Goal: Transaction & Acquisition: Purchase product/service

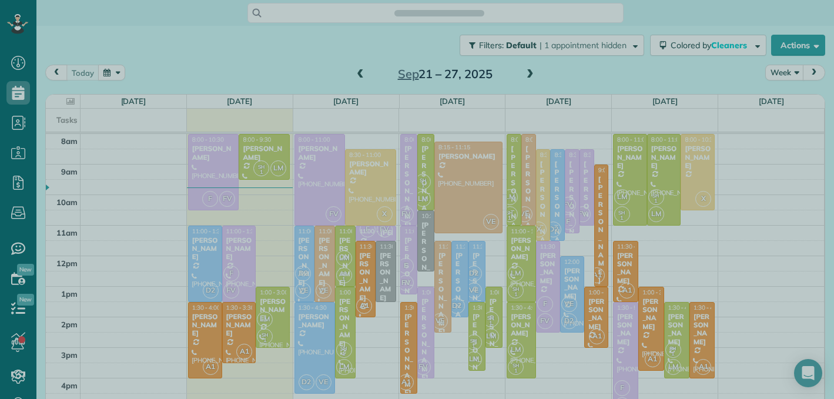
scroll to position [5, 5]
click at [172, 34] on div at bounding box center [417, 199] width 834 height 399
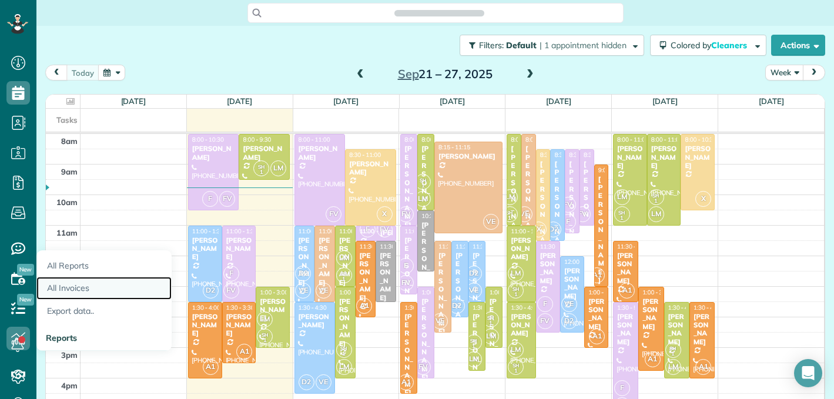
click at [82, 286] on link "All Invoices" at bounding box center [103, 288] width 135 height 23
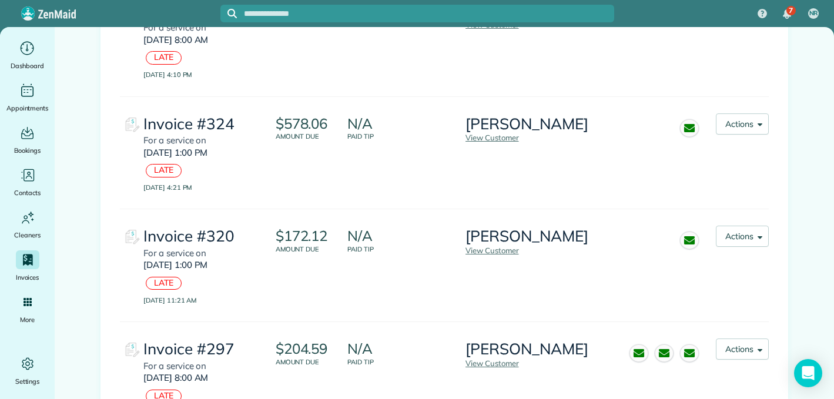
scroll to position [396, 0]
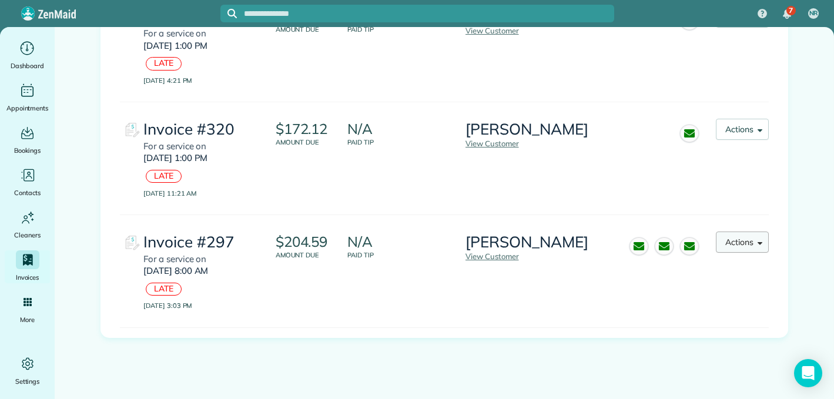
click at [748, 240] on button "Actions" at bounding box center [742, 242] width 53 height 21
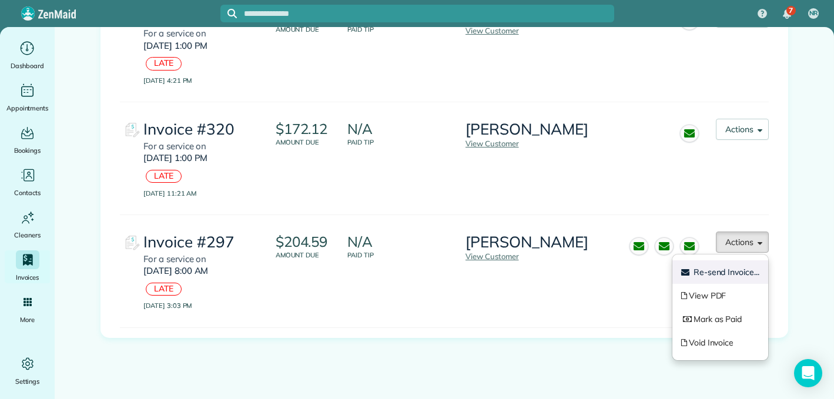
click at [724, 276] on span "Re-send Invoice..." at bounding box center [726, 272] width 66 height 11
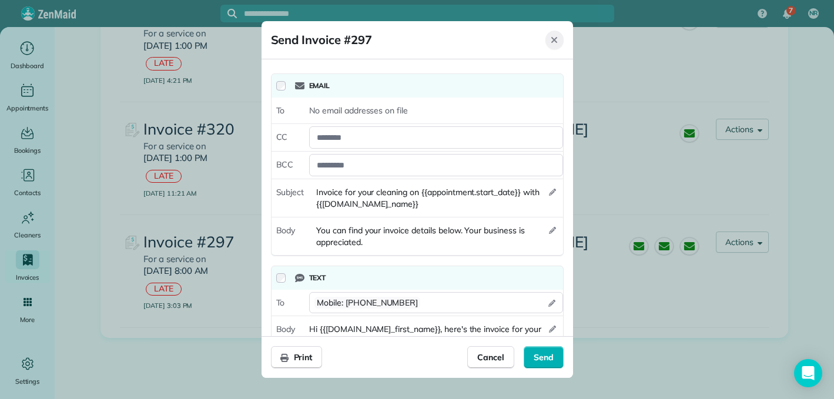
click at [555, 45] on div "Close" at bounding box center [554, 40] width 18 height 19
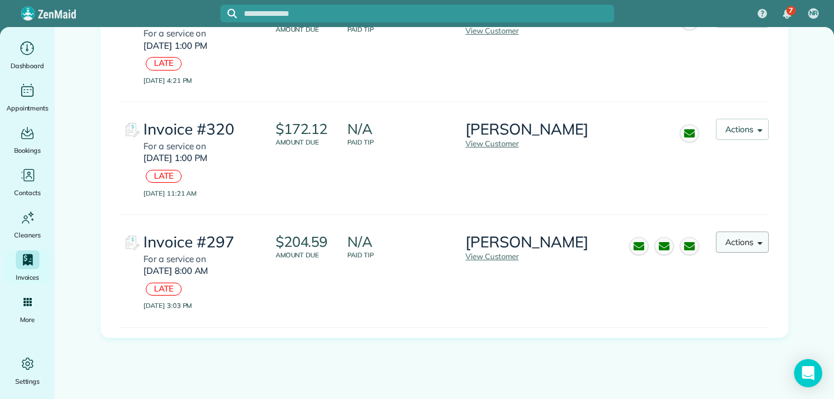
click at [743, 244] on button "Actions" at bounding box center [742, 242] width 53 height 21
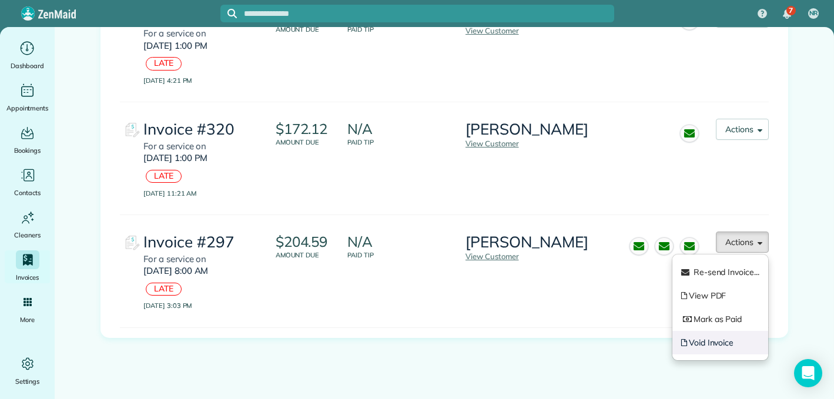
click at [711, 341] on link "Void Invoice" at bounding box center [720, 343] width 96 height 24
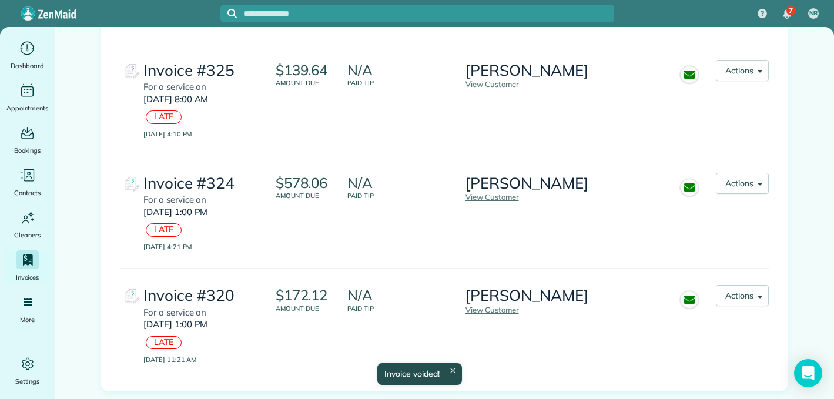
scroll to position [283, 0]
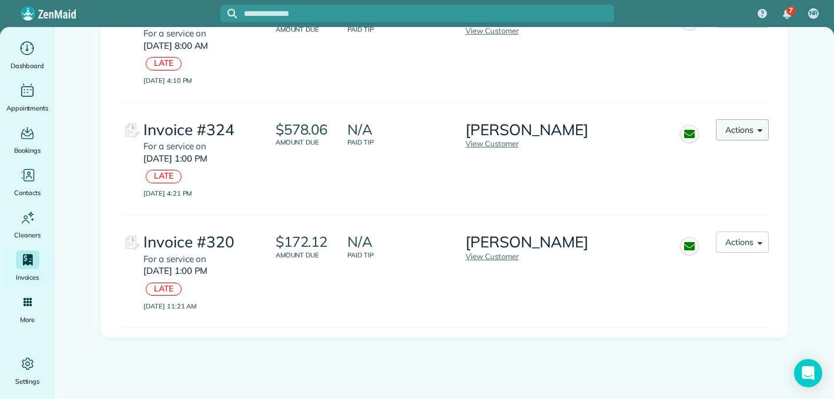
click at [765, 129] on button "Actions" at bounding box center [742, 129] width 53 height 21
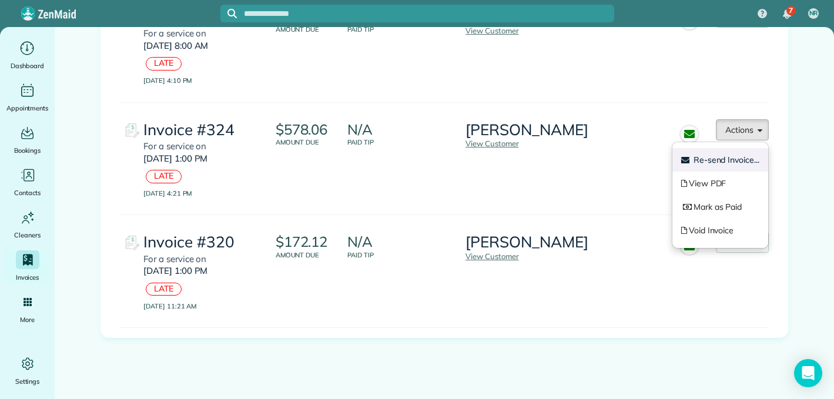
click at [728, 163] on span "Re-send Invoice..." at bounding box center [726, 160] width 66 height 11
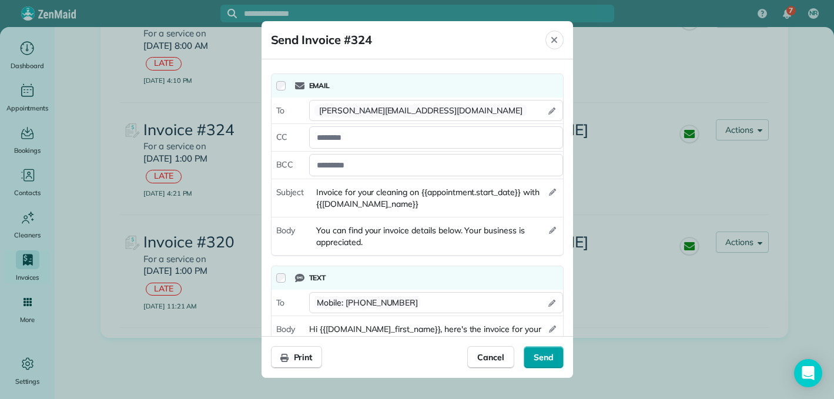
click at [538, 350] on div "Send" at bounding box center [544, 357] width 40 height 22
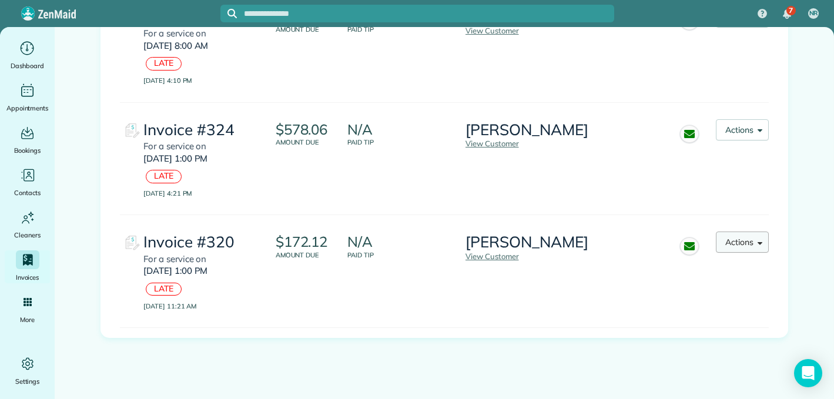
click at [760, 245] on span "button" at bounding box center [757, 241] width 9 height 9
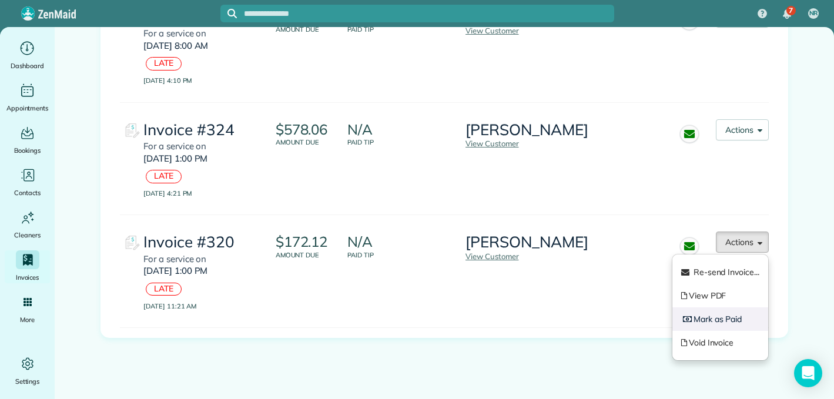
click at [735, 319] on link "Mark as Paid" at bounding box center [720, 319] width 96 height 24
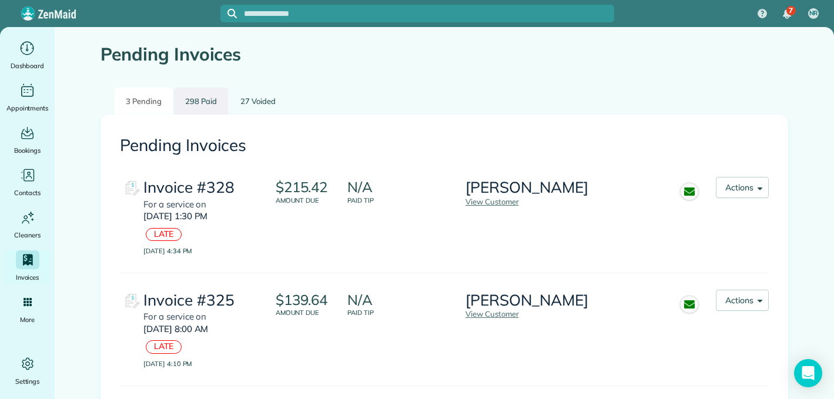
click at [202, 100] on link "298 Paid" at bounding box center [201, 102] width 54 height 28
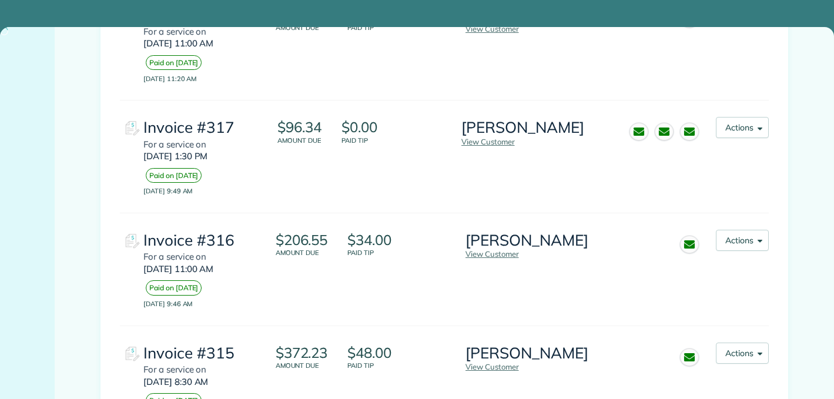
scroll to position [978, 0]
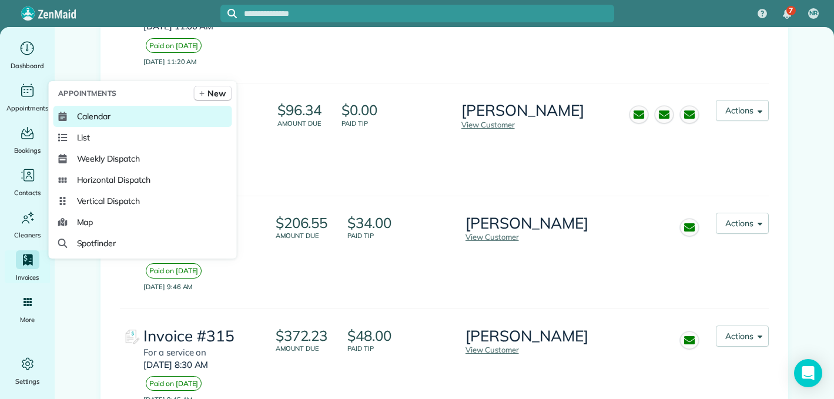
click at [103, 115] on span "Calendar" at bounding box center [94, 116] width 34 height 12
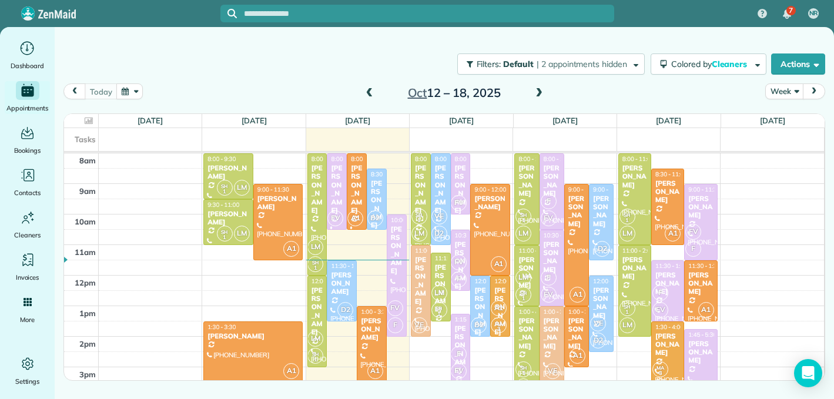
click at [368, 93] on span at bounding box center [369, 93] width 13 height 11
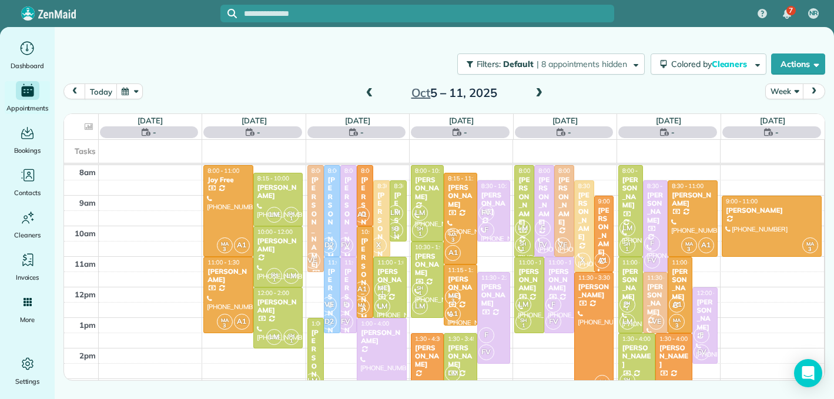
click at [368, 93] on span at bounding box center [369, 93] width 13 height 11
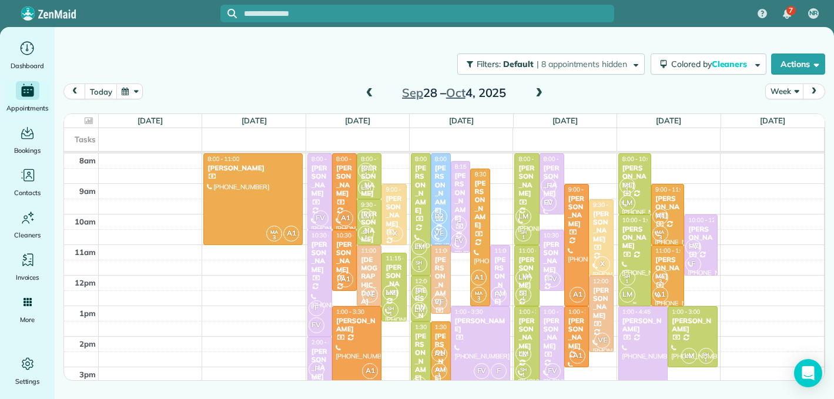
click at [635, 267] on div at bounding box center [635, 260] width 32 height 91
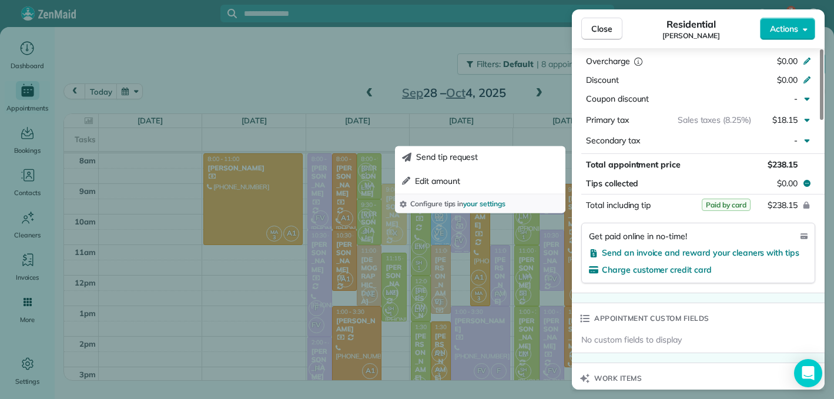
scroll to position [642, 0]
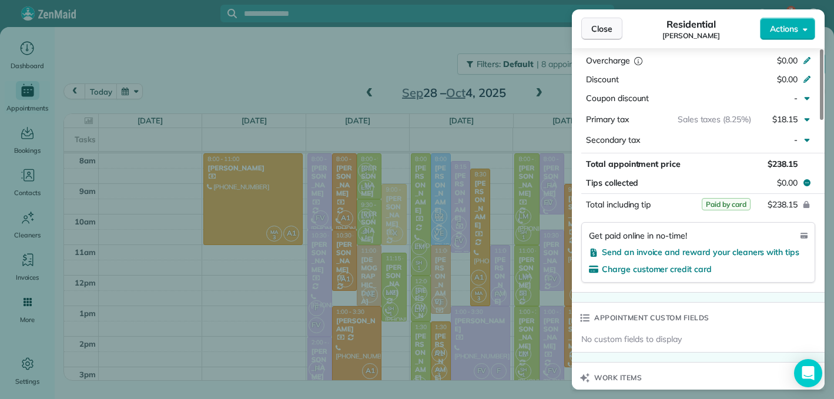
click at [601, 33] on span "Close" at bounding box center [601, 29] width 21 height 12
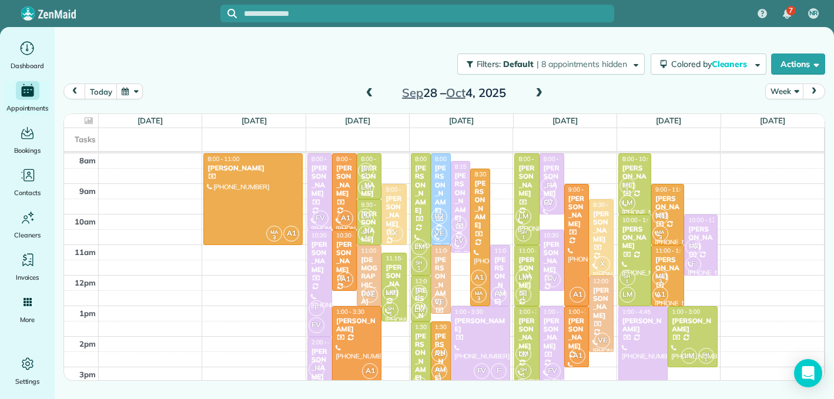
click at [539, 91] on span at bounding box center [538, 93] width 13 height 11
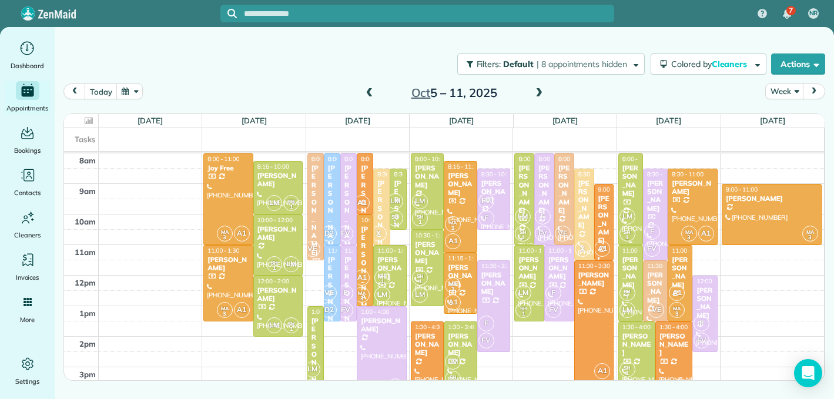
click at [632, 219] on span "LM" at bounding box center [627, 217] width 16 height 16
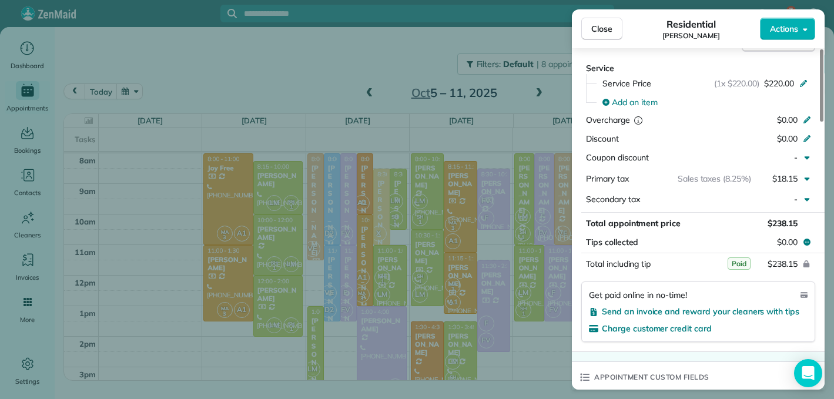
scroll to position [594, 0]
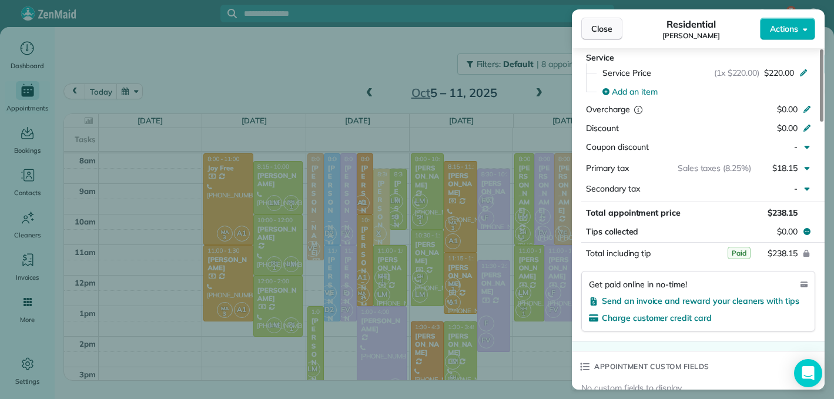
click at [603, 33] on span "Close" at bounding box center [601, 29] width 21 height 12
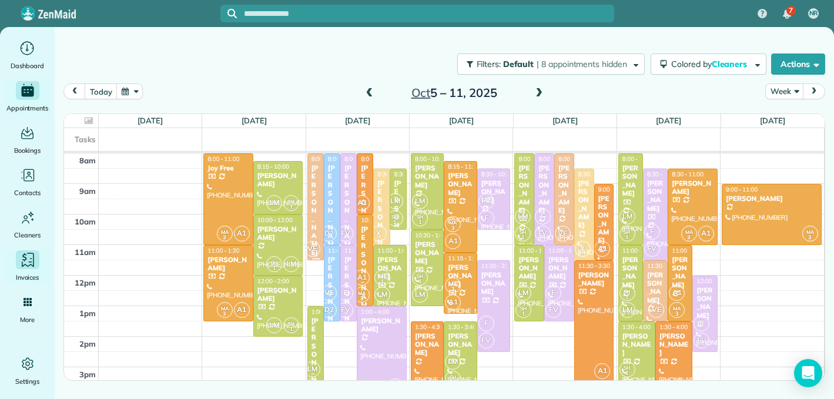
click at [33, 272] on span "Invoices" at bounding box center [28, 278] width 24 height 12
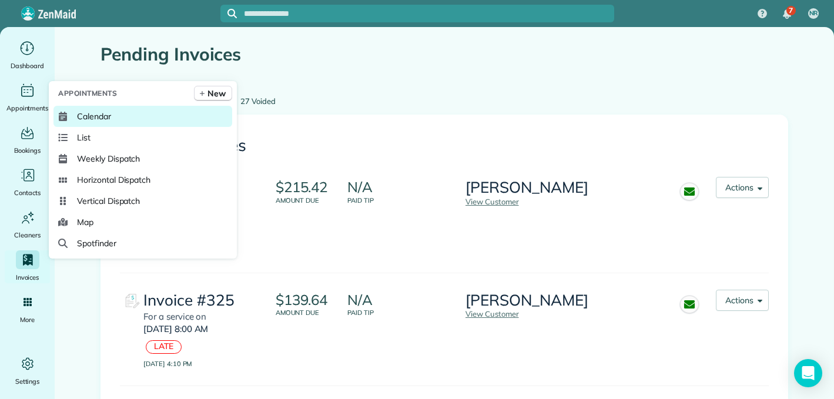
click at [88, 117] on span "Calendar" at bounding box center [94, 116] width 34 height 12
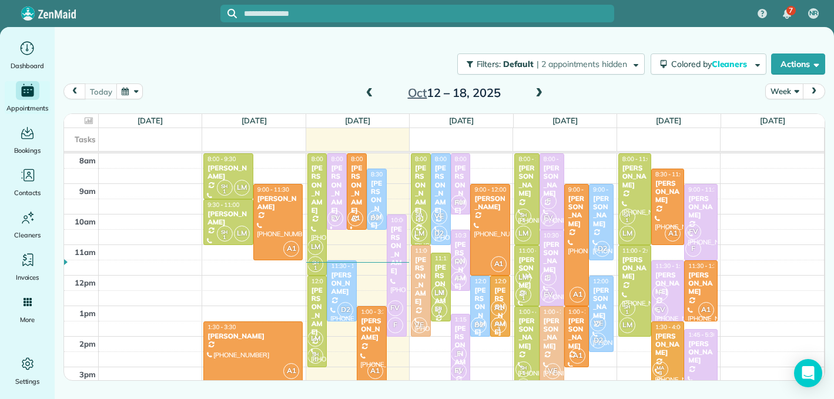
click at [372, 92] on span at bounding box center [369, 93] width 13 height 11
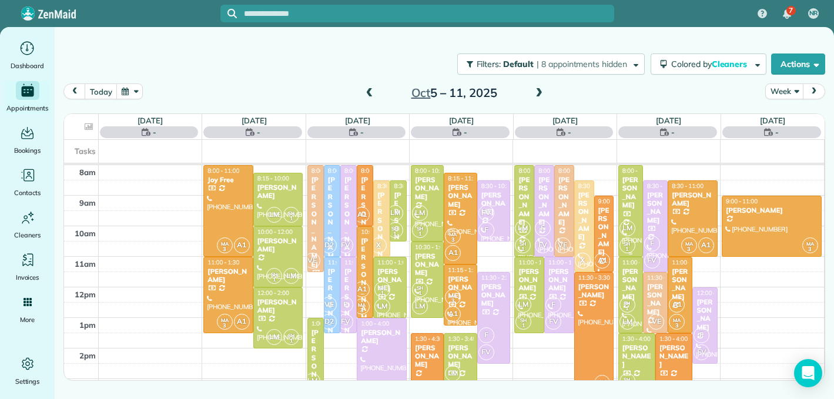
click at [631, 227] on span "LM" at bounding box center [627, 228] width 16 height 16
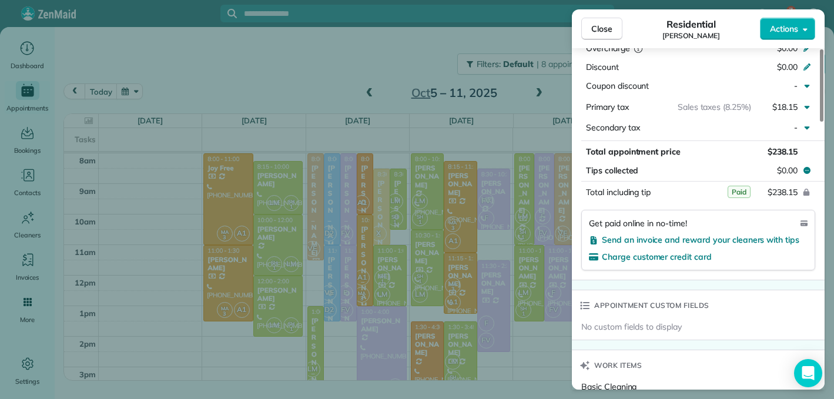
scroll to position [683, 0]
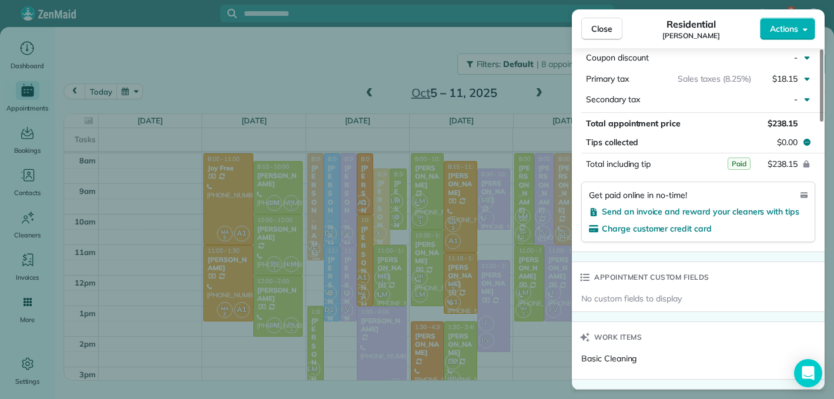
click at [738, 158] on span "Paid" at bounding box center [739, 163] width 23 height 12
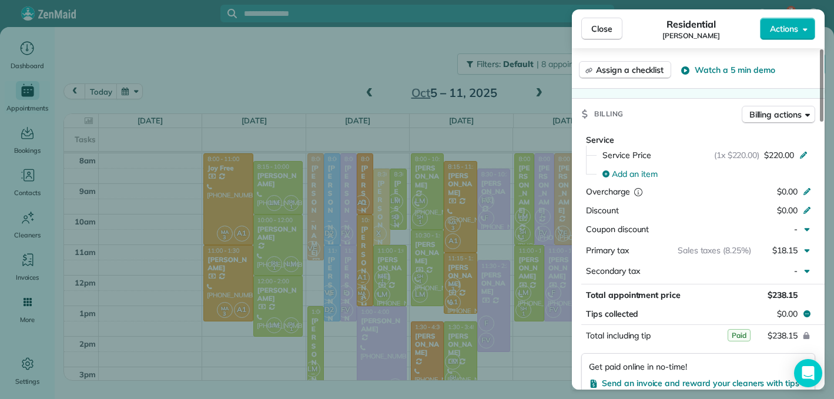
scroll to position [507, 0]
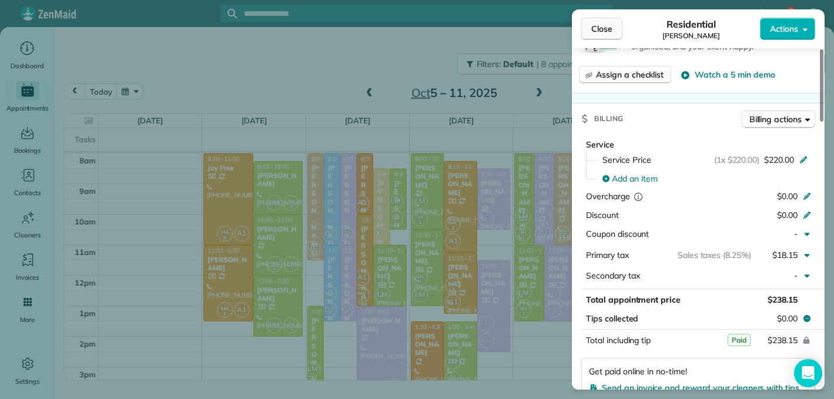
click at [602, 26] on span "Close" at bounding box center [601, 29] width 21 height 12
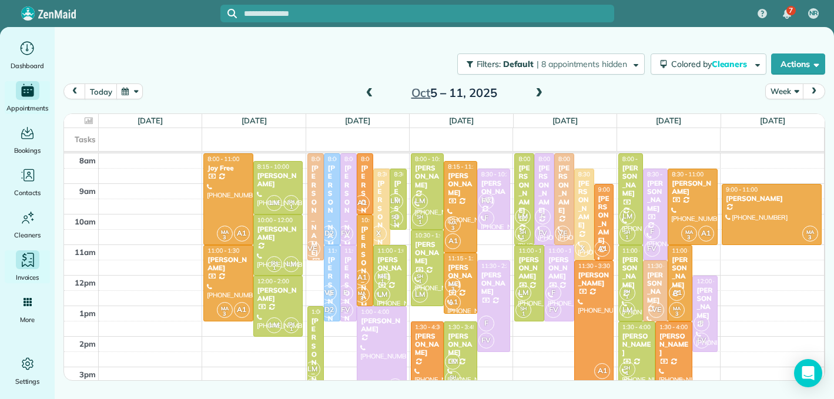
click at [28, 263] on icon "Main" at bounding box center [28, 260] width 18 height 18
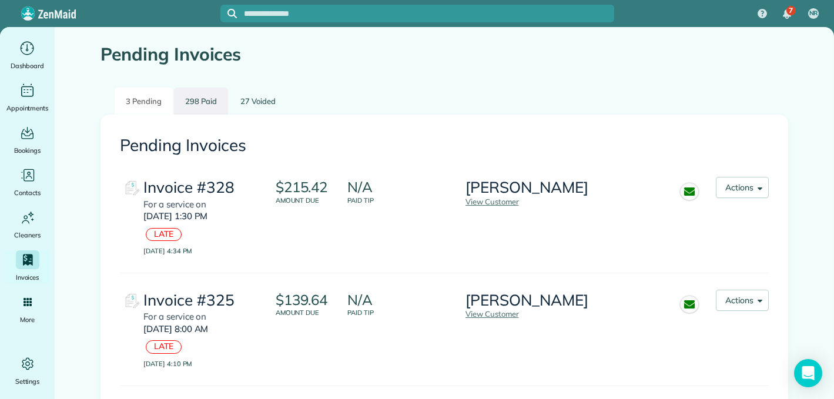
click at [199, 101] on link "298 Paid" at bounding box center [201, 102] width 54 height 28
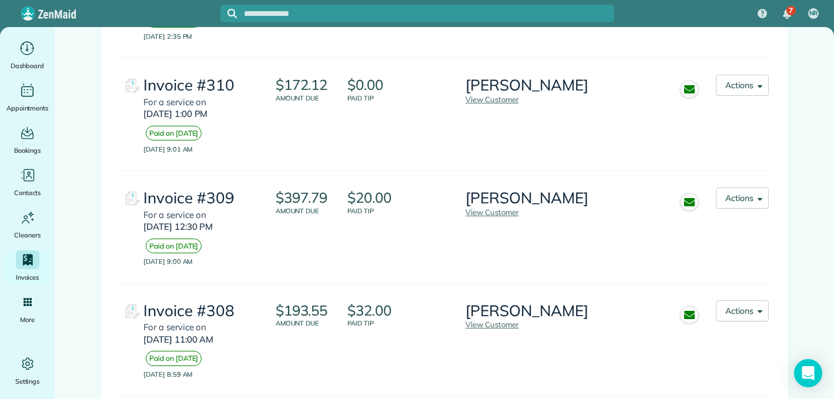
scroll to position [1795, 0]
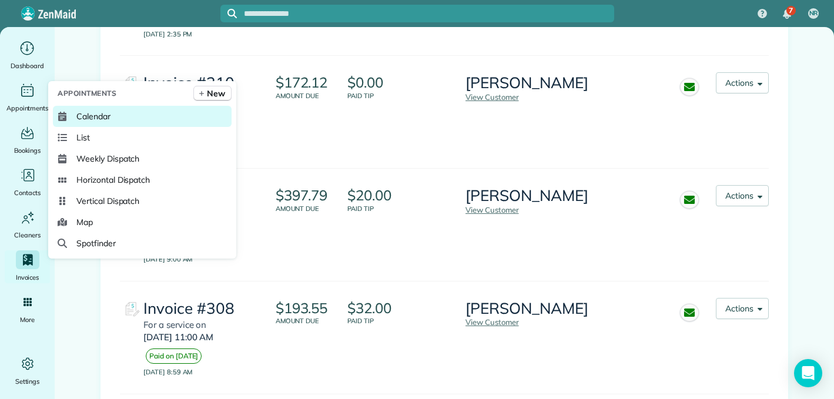
click at [93, 113] on span "Calendar" at bounding box center [93, 116] width 34 height 12
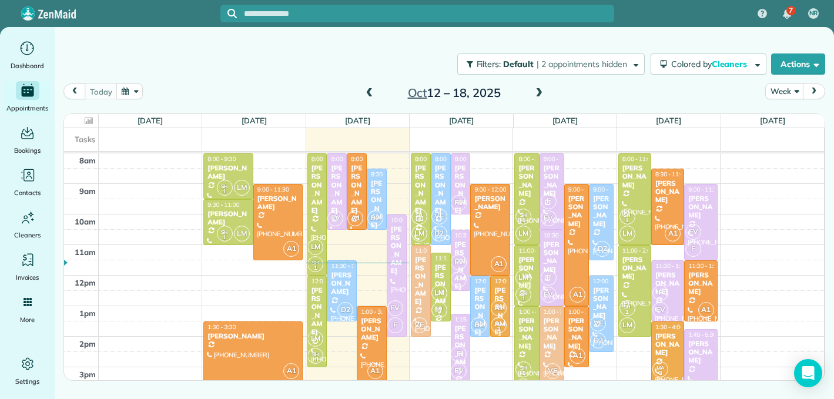
click at [367, 92] on span at bounding box center [369, 93] width 13 height 11
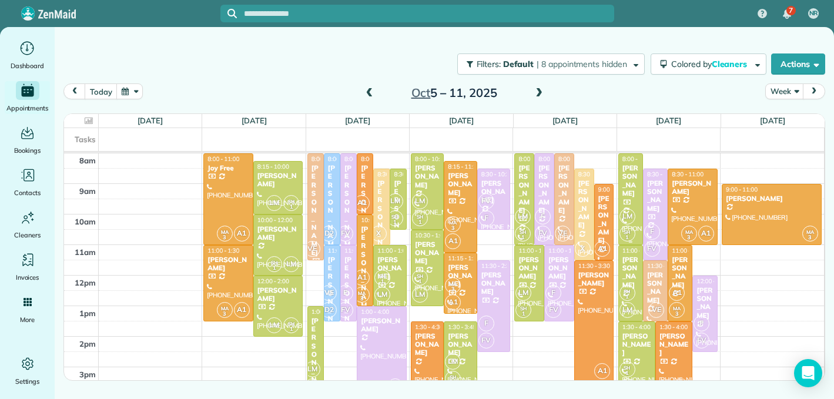
click at [631, 214] on span "LM" at bounding box center [627, 217] width 16 height 16
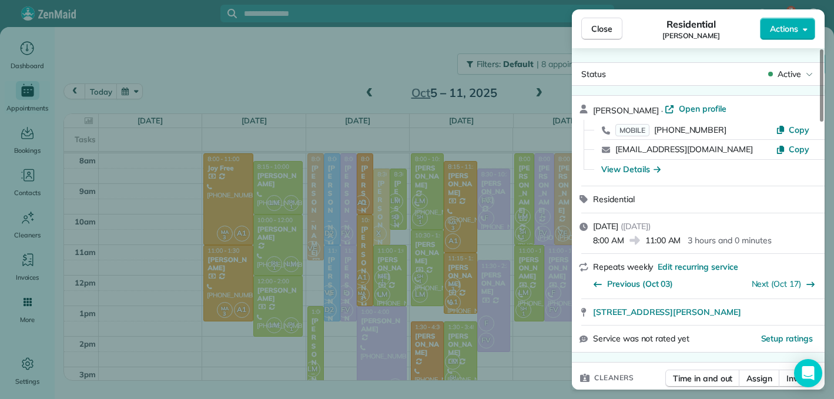
click at [789, 48] on div "Close Residential Michelle Bludau Actions" at bounding box center [698, 28] width 253 height 39
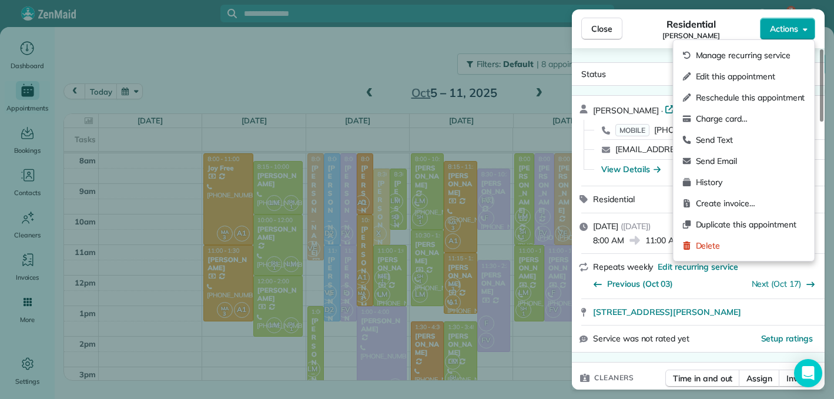
click at [789, 26] on span "Actions" at bounding box center [784, 29] width 28 height 12
click at [736, 126] on div "Charge card…" at bounding box center [744, 118] width 132 height 21
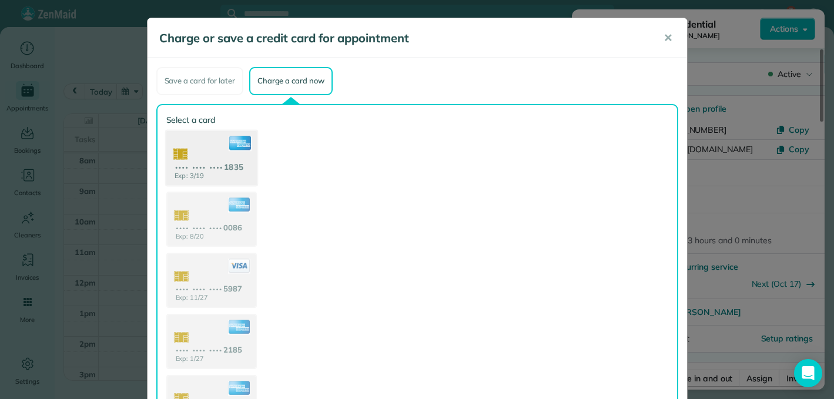
click at [192, 165] on use at bounding box center [211, 158] width 91 height 57
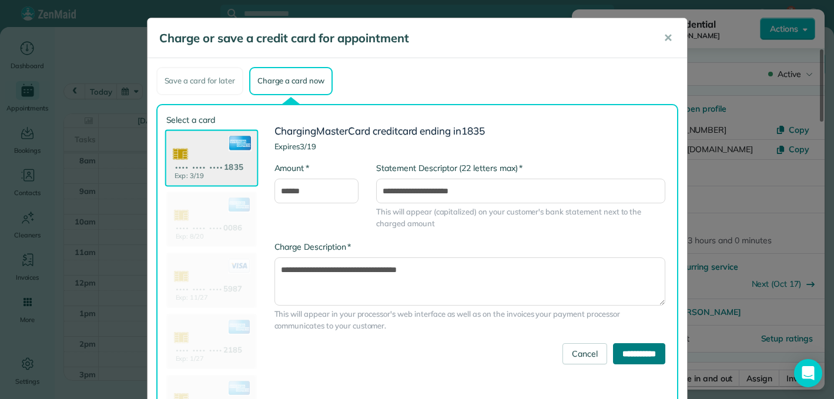
click at [641, 357] on input "**********" at bounding box center [639, 353] width 52 height 21
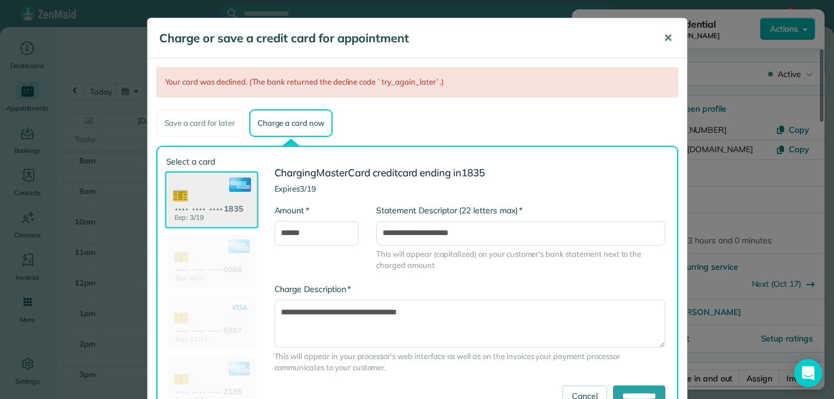
click at [671, 38] on span "✕" at bounding box center [667, 38] width 9 height 14
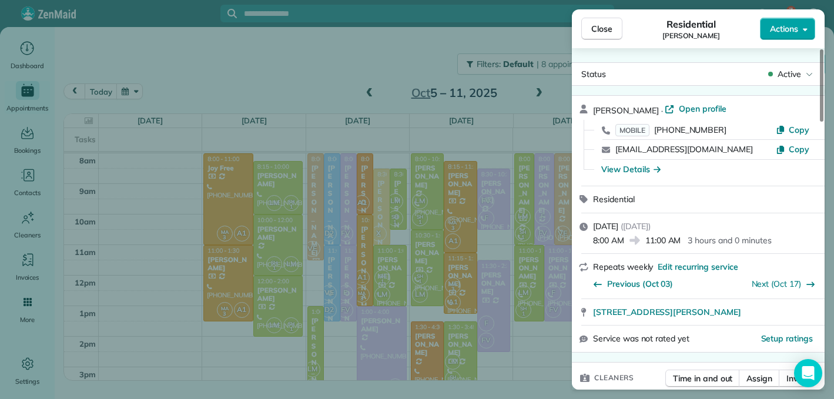
click at [782, 25] on span "Actions" at bounding box center [784, 29] width 28 height 12
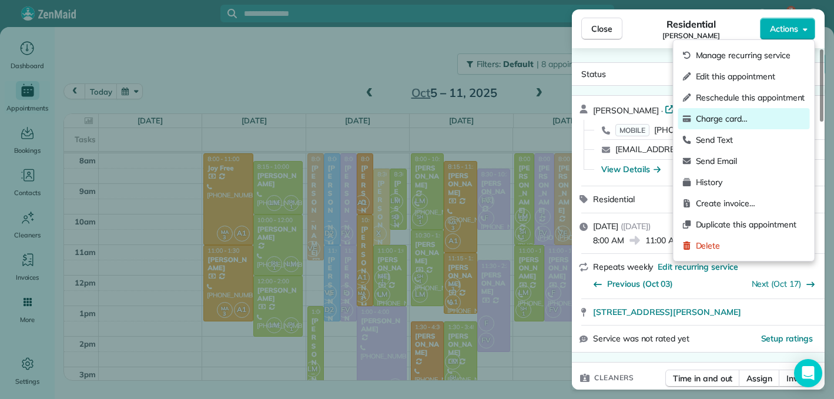
click at [738, 116] on span "Charge card…" at bounding box center [750, 119] width 109 height 12
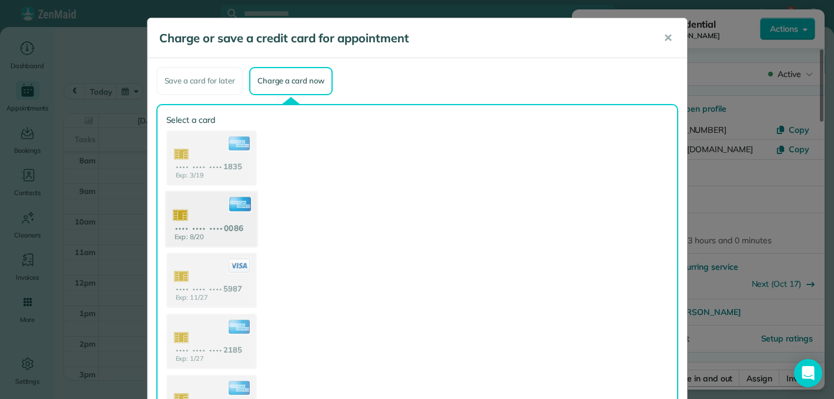
click at [210, 226] on use at bounding box center [211, 220] width 91 height 57
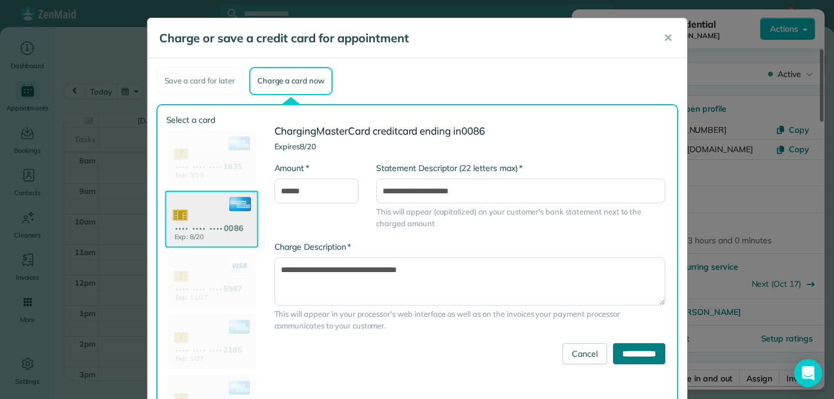
click at [652, 348] on input "**********" at bounding box center [639, 353] width 52 height 21
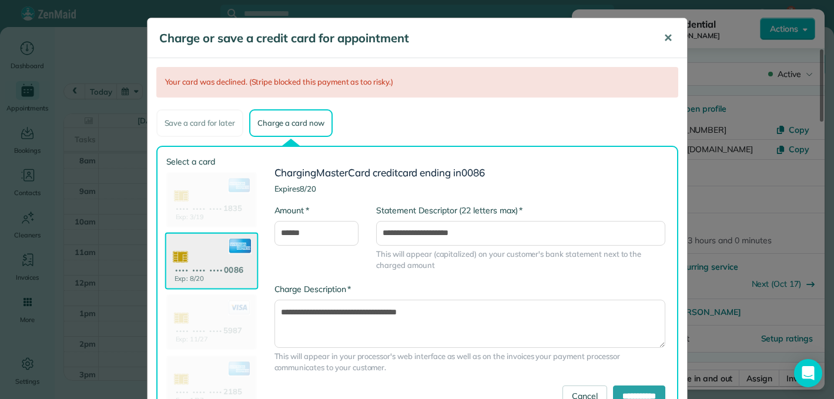
click at [666, 41] on span "✕" at bounding box center [667, 38] width 9 height 14
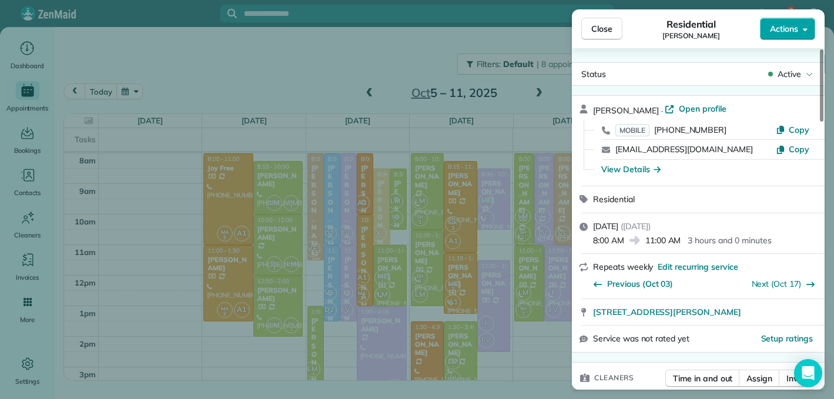
click at [773, 32] on span "Actions" at bounding box center [784, 29] width 28 height 12
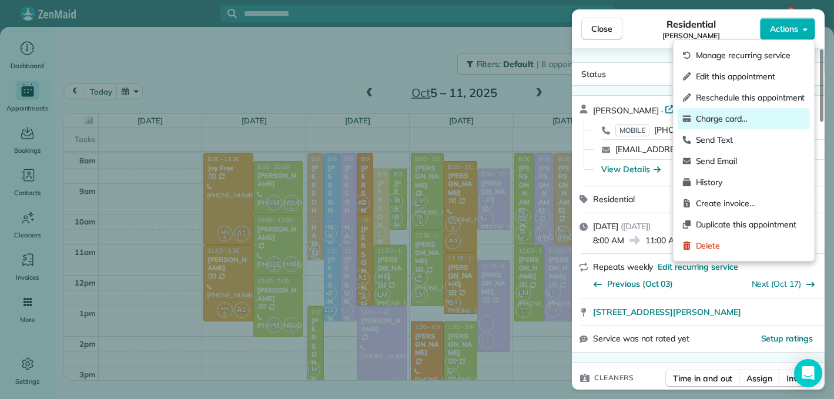
click at [734, 126] on div "Charge card…" at bounding box center [744, 118] width 132 height 21
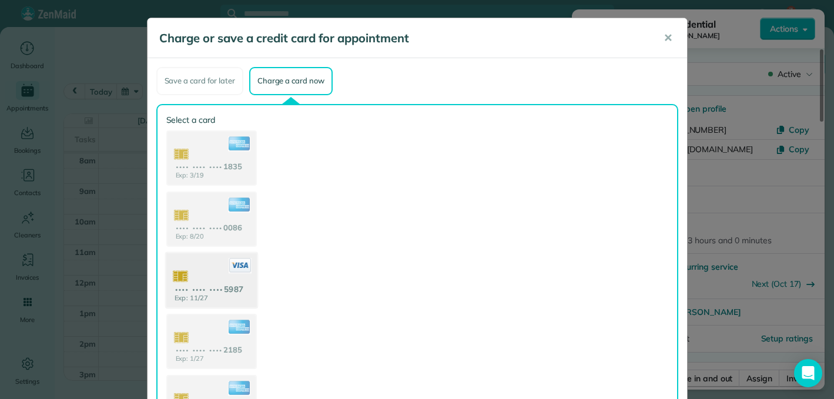
click at [215, 284] on use at bounding box center [211, 281] width 91 height 57
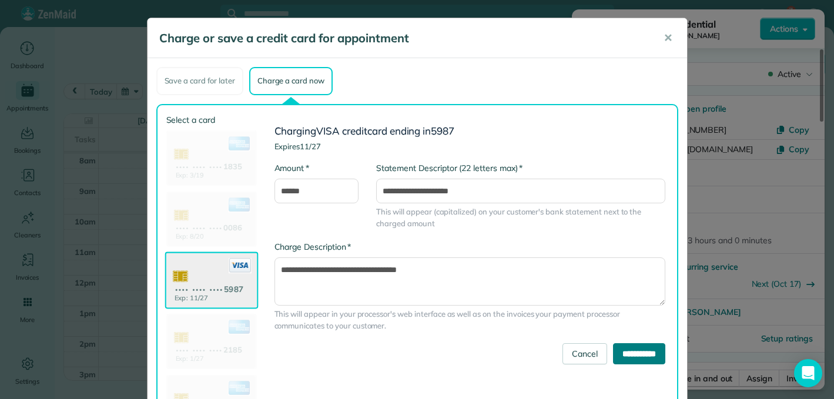
click at [621, 358] on input "**********" at bounding box center [639, 353] width 52 height 21
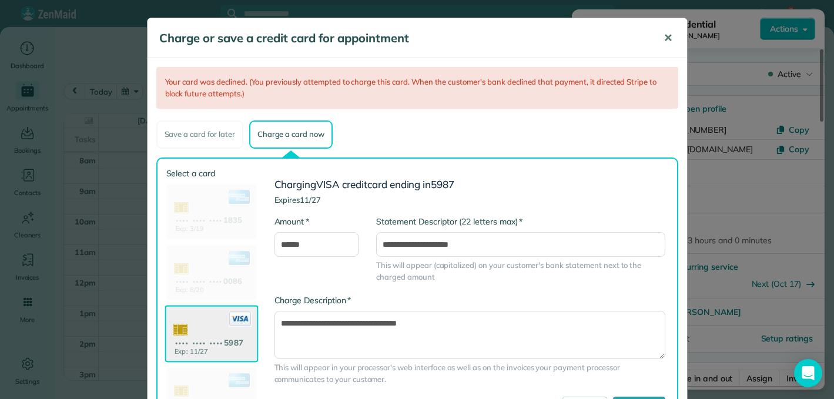
click at [666, 39] on span "✕" at bounding box center [667, 38] width 9 height 14
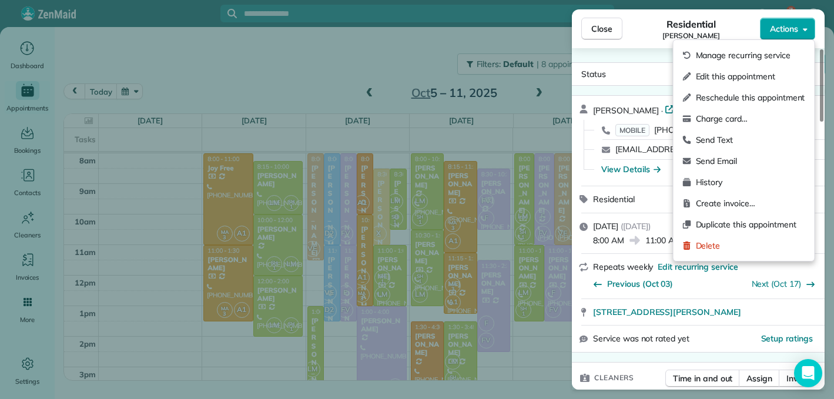
click at [778, 33] on span "Actions" at bounding box center [784, 29] width 28 height 12
click at [742, 121] on span "Charge card…" at bounding box center [750, 119] width 109 height 12
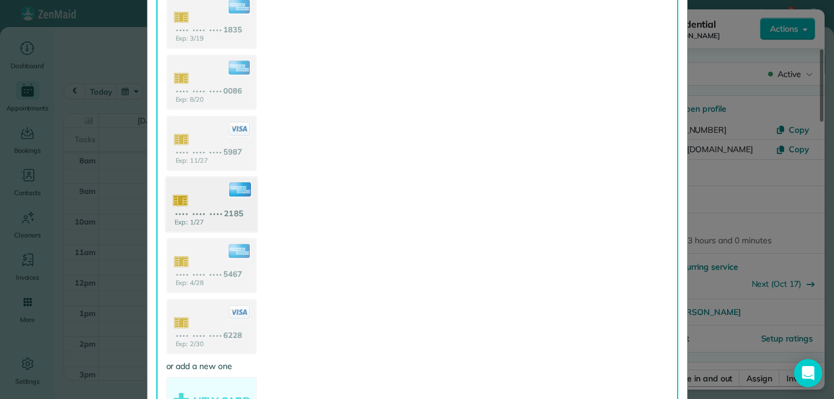
scroll to position [138, 0]
click at [218, 276] on use at bounding box center [211, 265] width 91 height 57
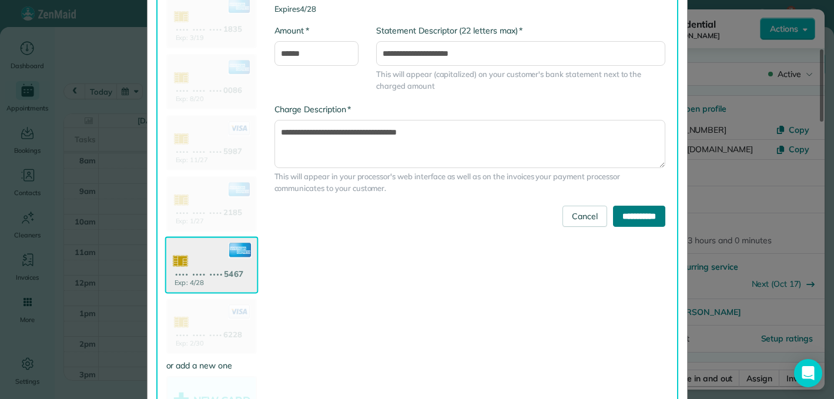
click at [617, 217] on input "**********" at bounding box center [639, 216] width 52 height 21
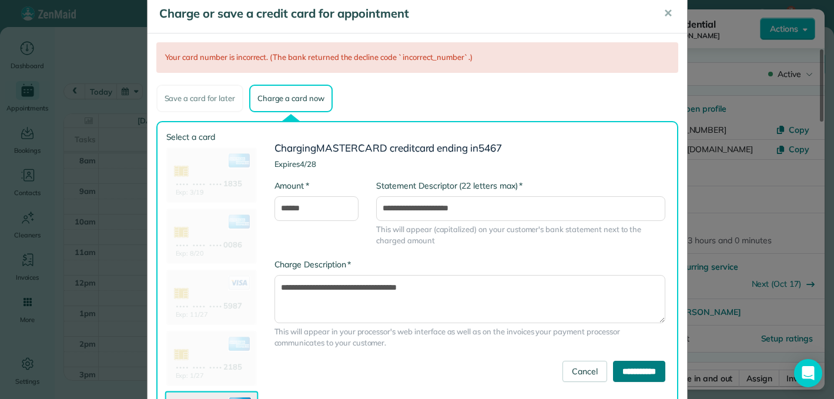
scroll to position [0, 0]
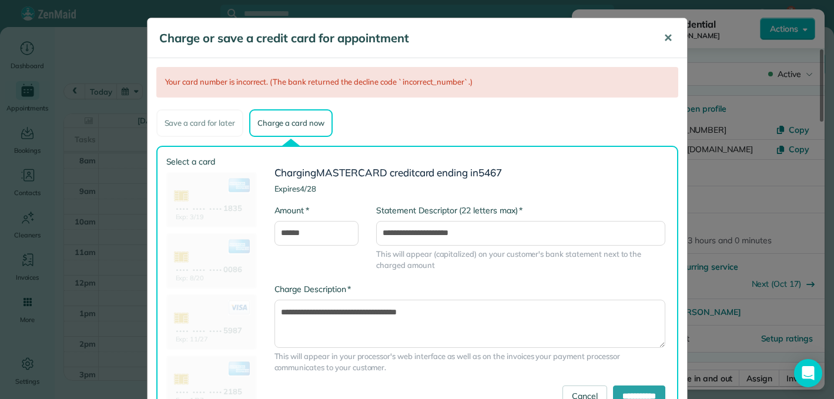
click at [669, 43] on span "✕" at bounding box center [667, 38] width 9 height 14
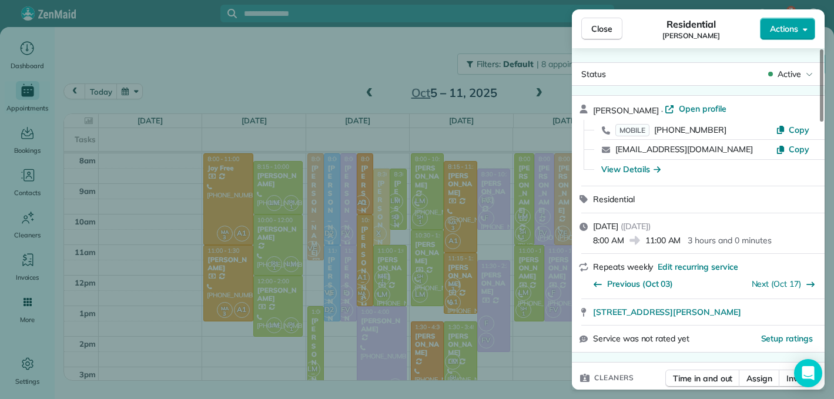
click at [777, 29] on span "Actions" at bounding box center [784, 29] width 28 height 12
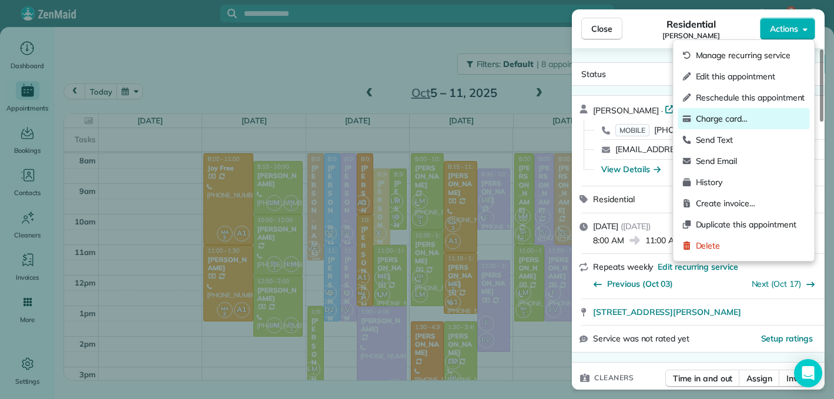
click at [736, 119] on span "Charge card…" at bounding box center [750, 119] width 109 height 12
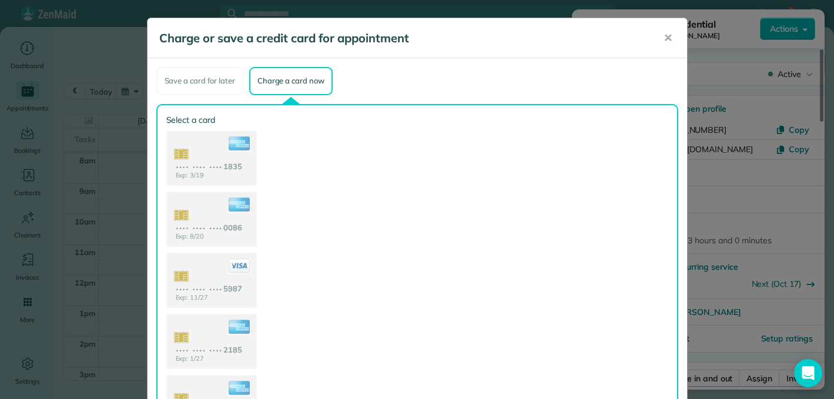
scroll to position [212, 0]
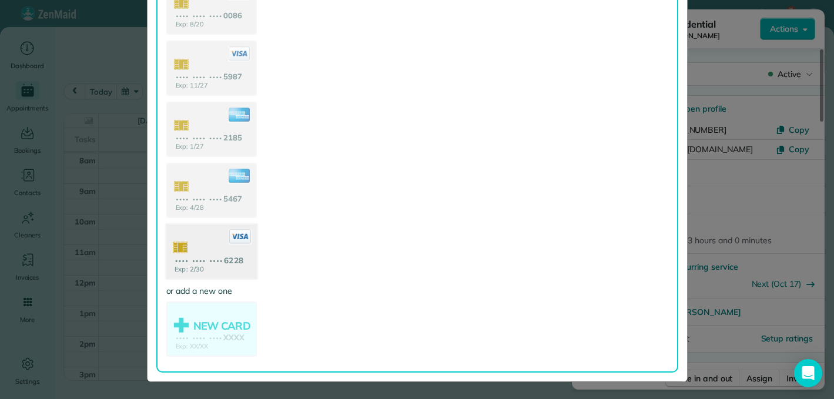
click at [225, 259] on use at bounding box center [211, 252] width 91 height 57
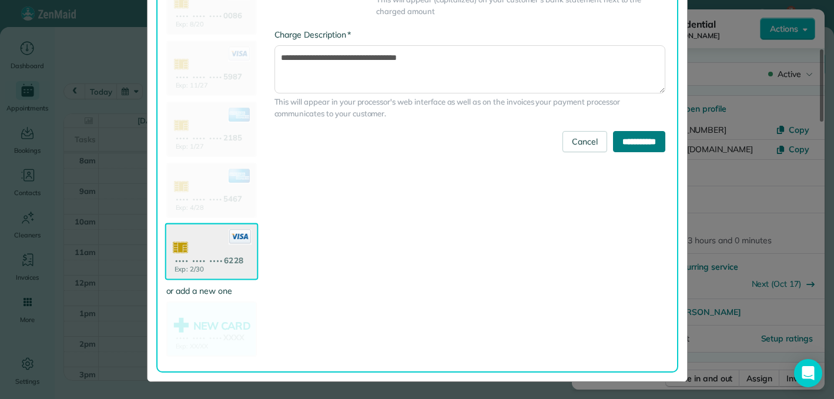
click at [643, 146] on input "**********" at bounding box center [639, 141] width 52 height 21
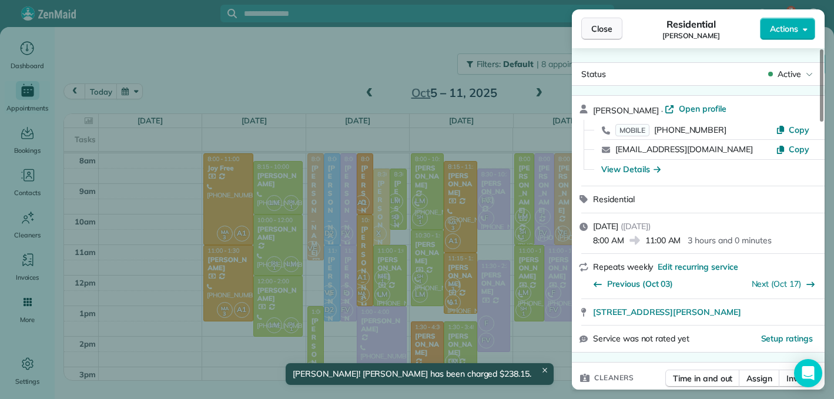
click at [601, 29] on span "Close" at bounding box center [601, 29] width 21 height 12
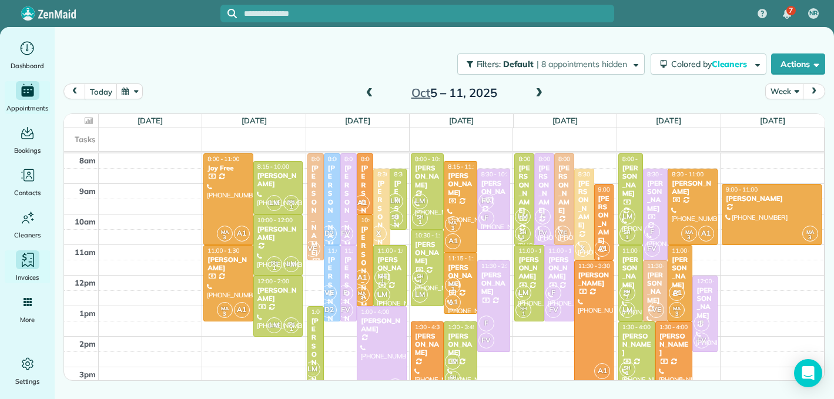
click at [25, 265] on icon "Main" at bounding box center [28, 260] width 12 height 14
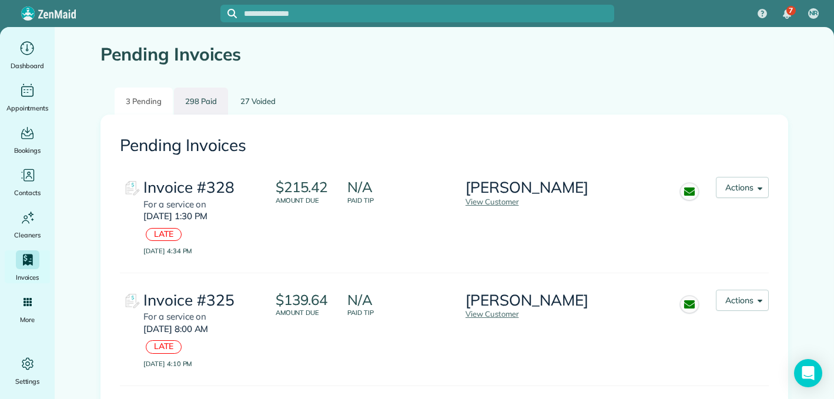
click at [198, 103] on link "298 Paid" at bounding box center [201, 102] width 54 height 28
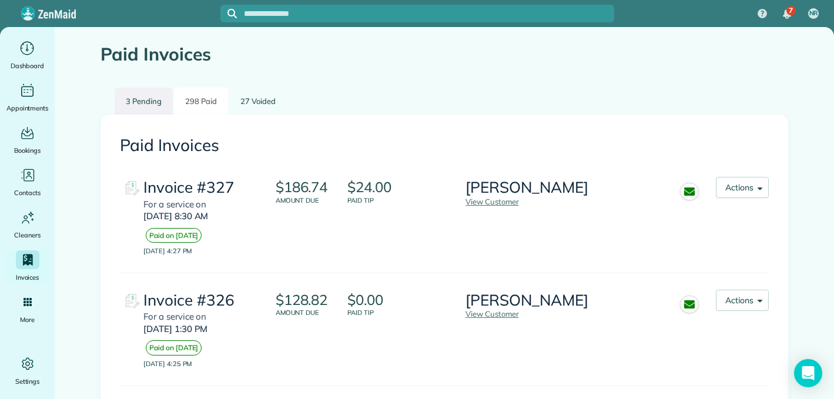
click at [145, 105] on link "3 Pending" at bounding box center [144, 102] width 58 height 28
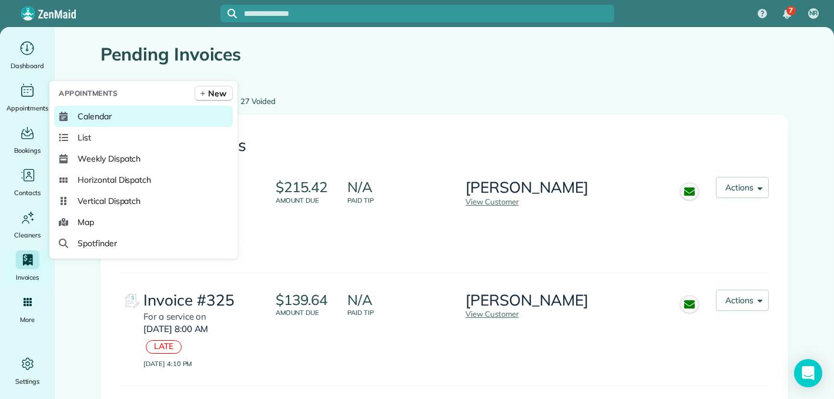
click at [98, 118] on span "Calendar" at bounding box center [95, 116] width 34 height 12
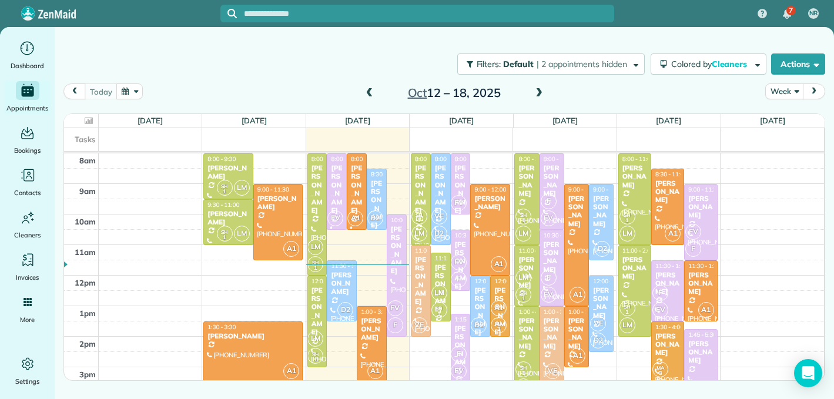
click at [370, 95] on span at bounding box center [369, 93] width 13 height 11
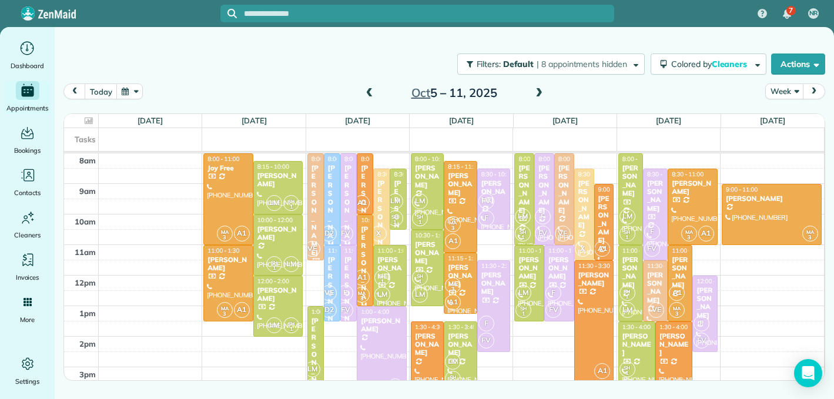
click at [384, 329] on div "[PERSON_NAME]" at bounding box center [381, 325] width 42 height 17
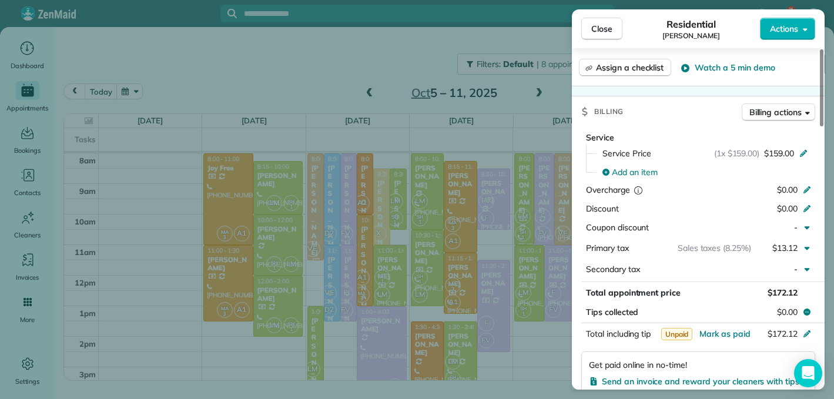
scroll to position [502, 0]
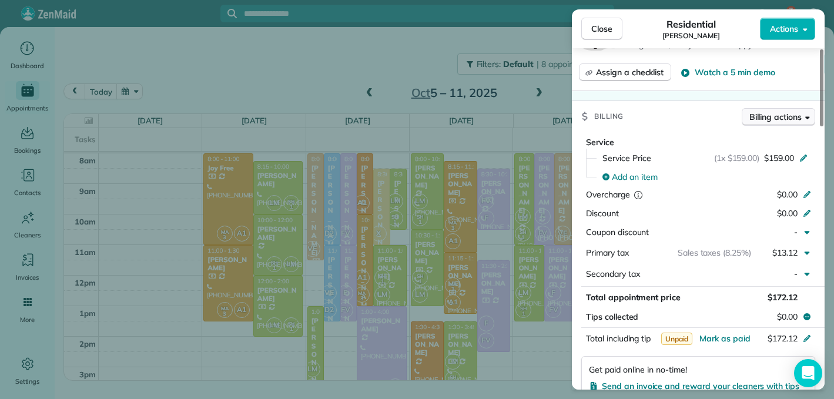
click at [767, 111] on span "Billing actions" at bounding box center [775, 117] width 52 height 12
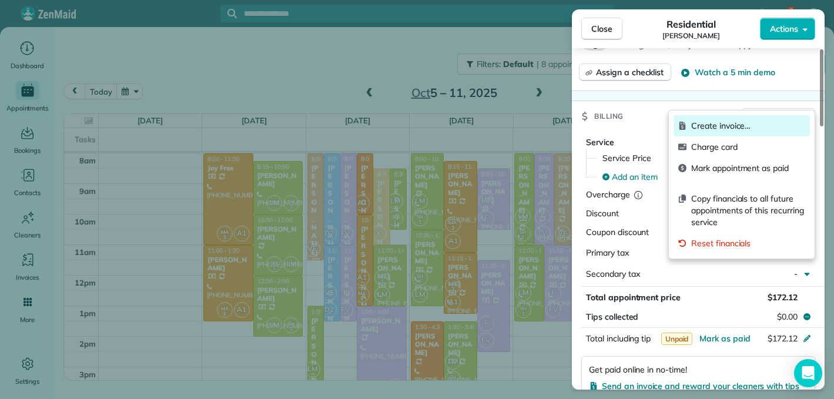
click at [748, 126] on span "Create invoice…" at bounding box center [748, 126] width 114 height 12
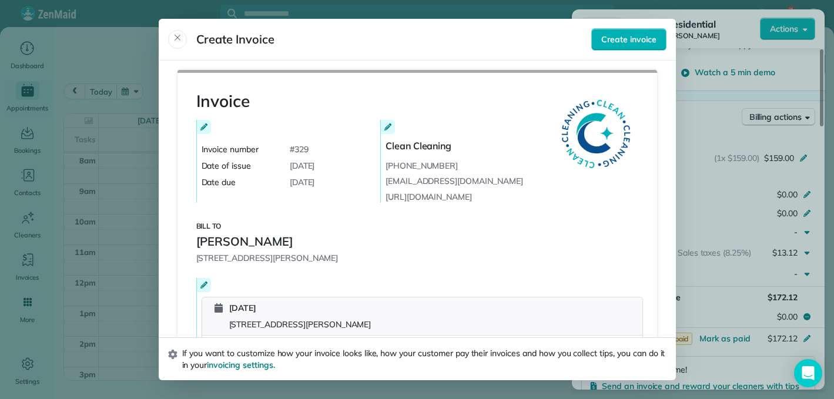
scroll to position [237, 0]
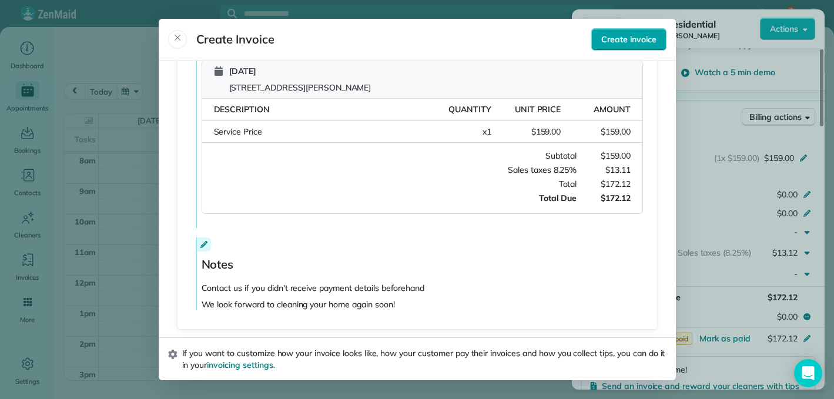
click at [615, 39] on span "Create invoice" at bounding box center [628, 39] width 55 height 12
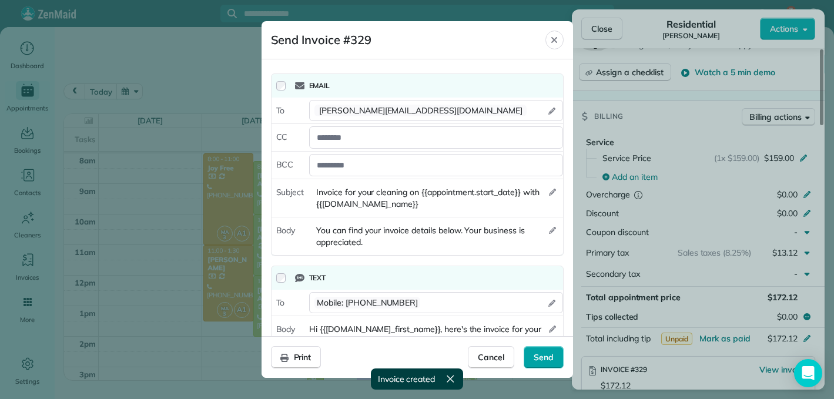
click at [546, 354] on span "Send" at bounding box center [544, 357] width 20 height 12
